Goal: Find contact information: Find contact information

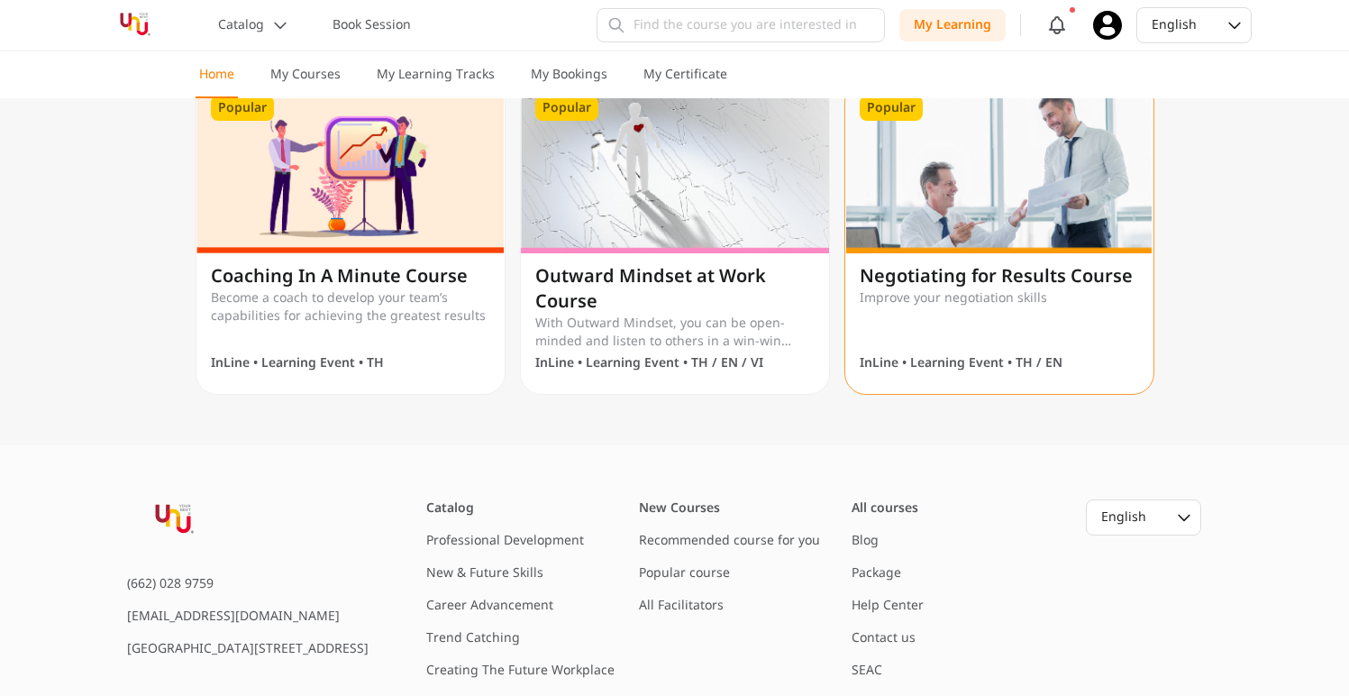
scroll to position [1666, 0]
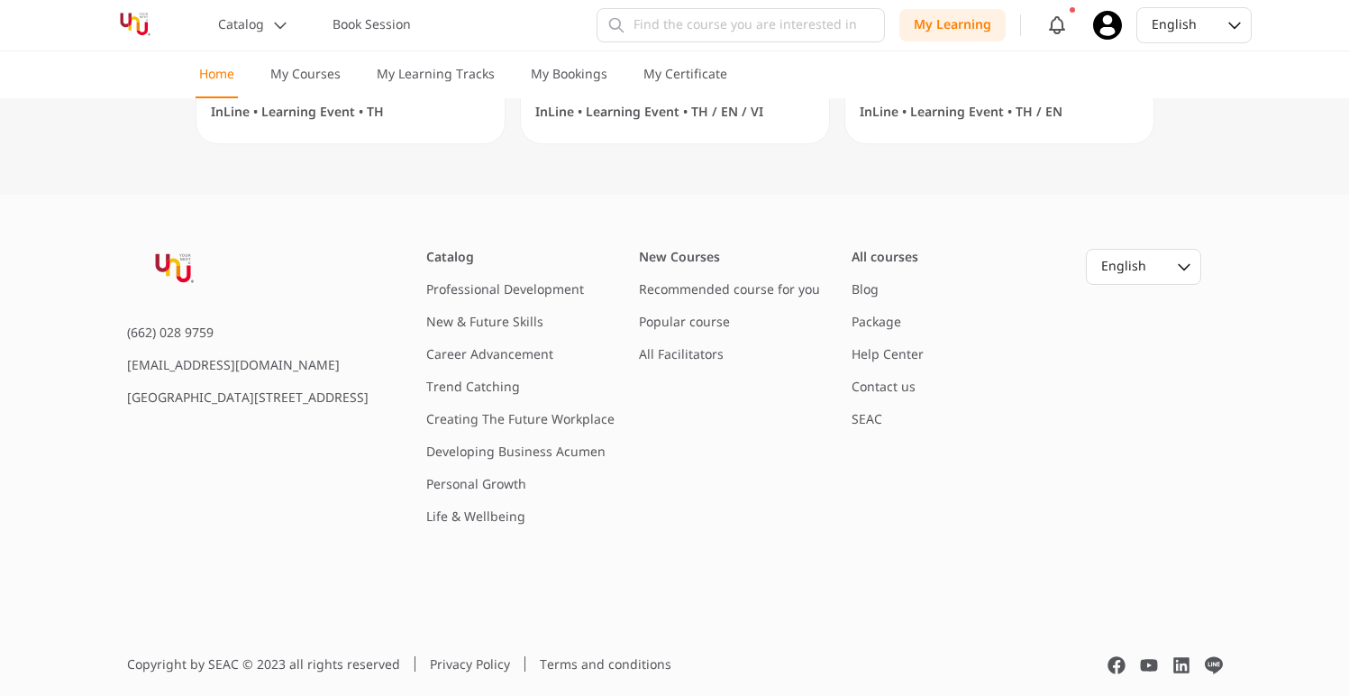
click at [272, 485] on div "(662) 028 9759 [EMAIL_ADDRESS][DOMAIN_NAME] [GEOGRAPHIC_DATA][STREET_ADDRESS]" at bounding box center [247, 387] width 241 height 277
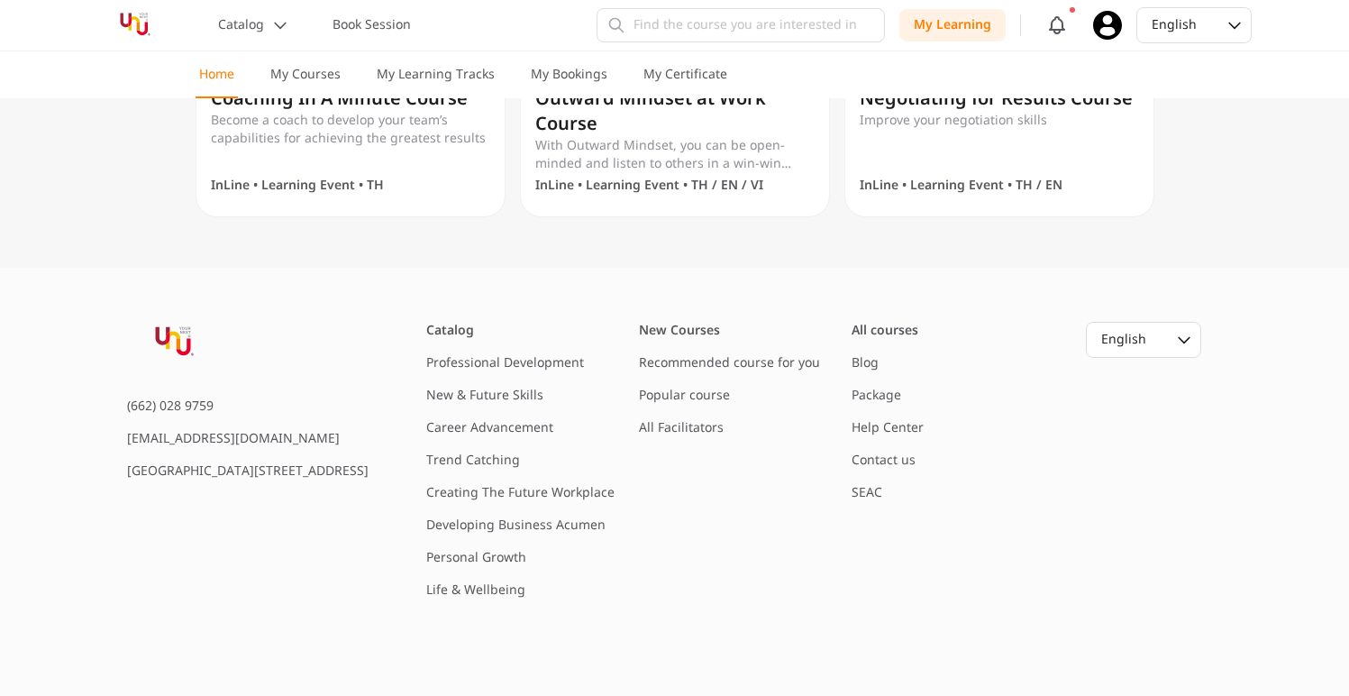
scroll to position [1666, 0]
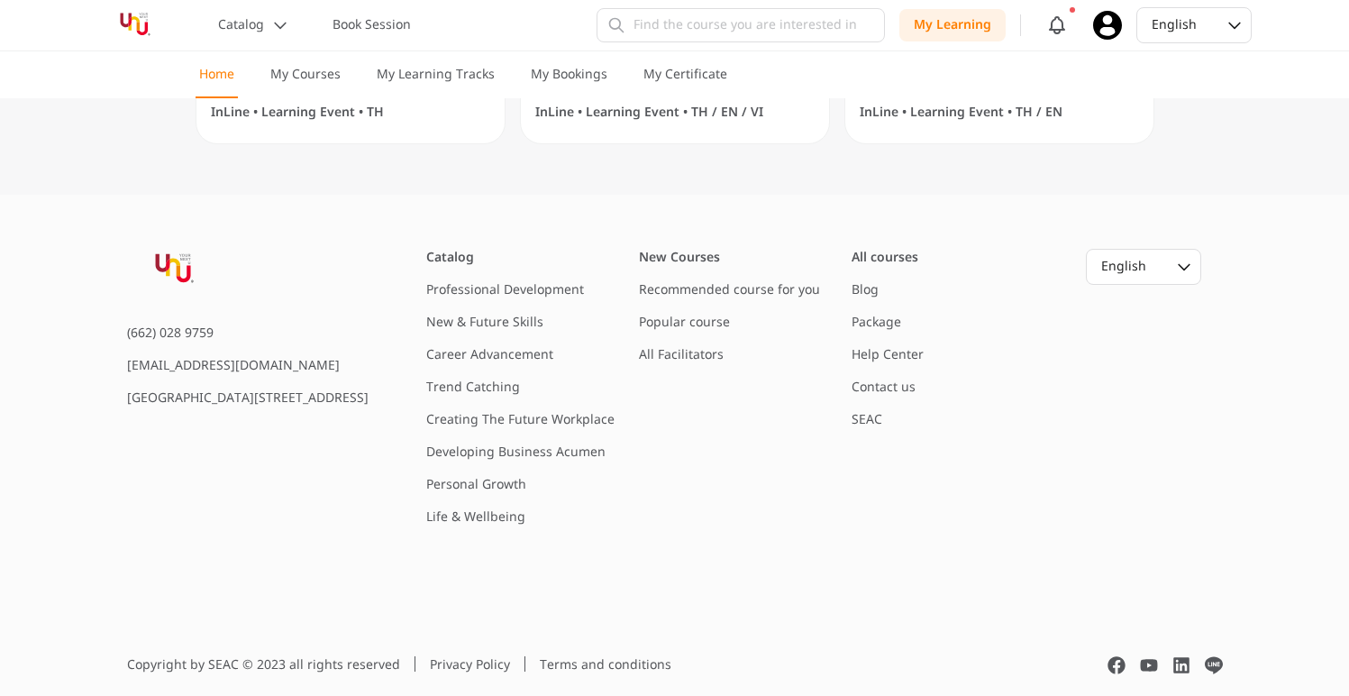
click at [884, 386] on link "Contact us" at bounding box center [883, 386] width 64 height 19
click at [1217, 668] on icon at bounding box center [1214, 665] width 18 height 17
